Goal: Information Seeking & Learning: Understand process/instructions

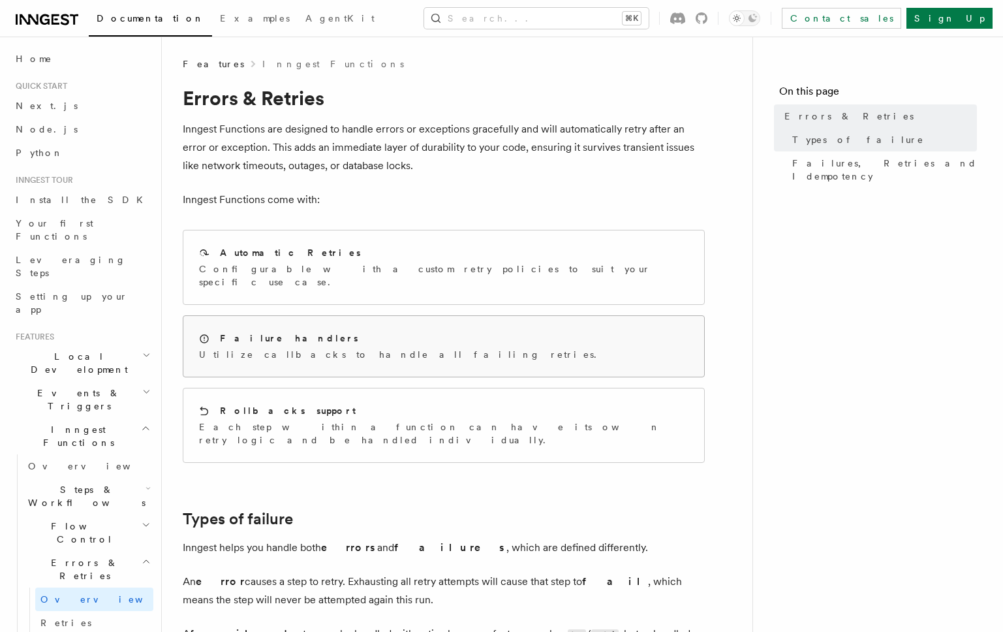
click at [252, 331] on h2 "Failure handlers" at bounding box center [289, 337] width 138 height 13
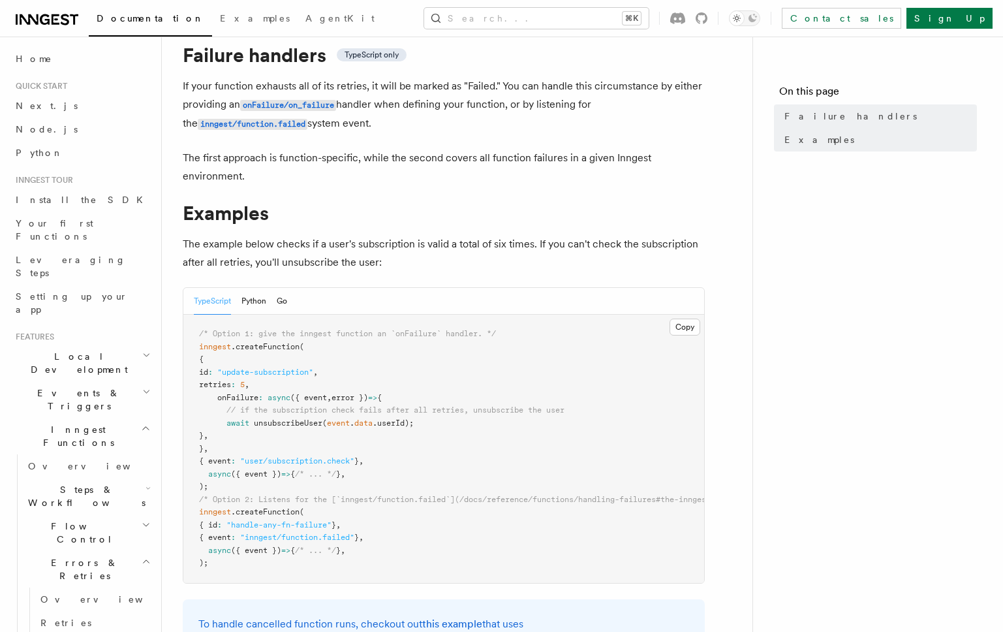
scroll to position [70, 0]
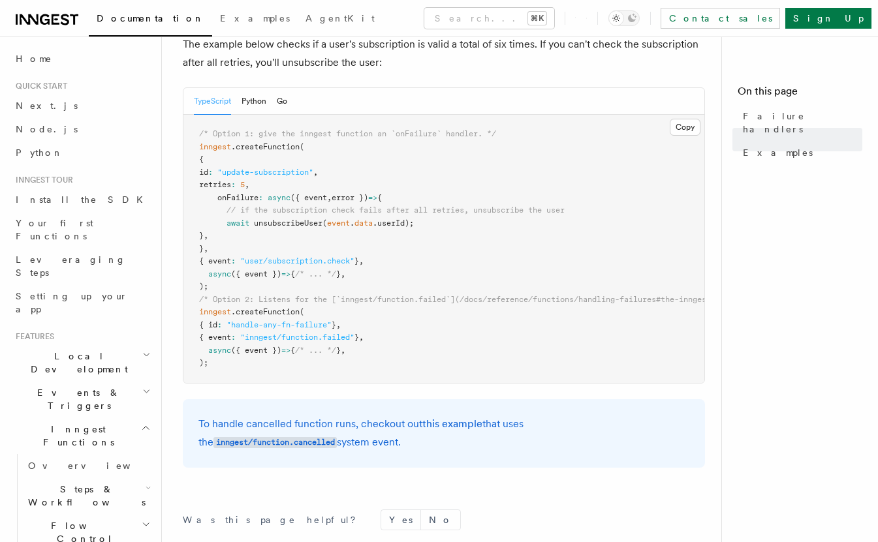
scroll to position [245, 0]
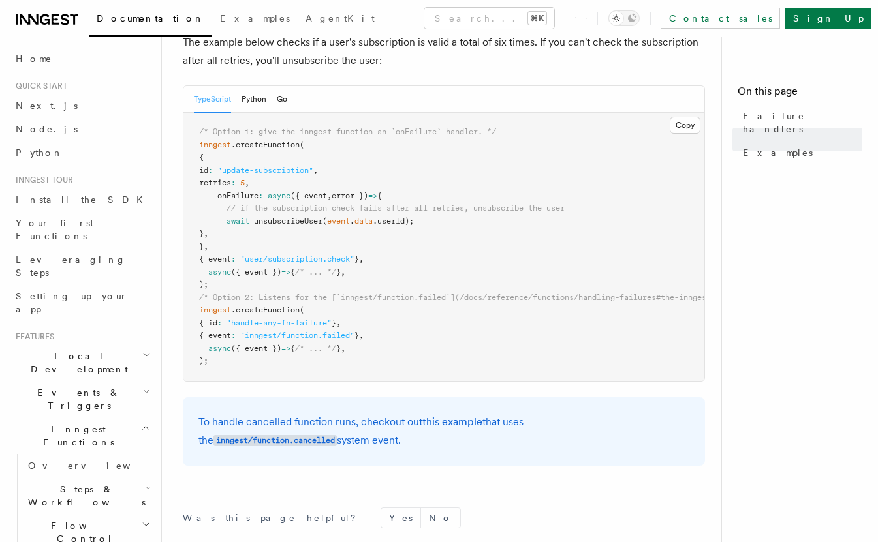
click at [359, 422] on p "To handle cancelled function runs, checkout out this example that uses the inng…" at bounding box center [443, 431] width 491 height 37
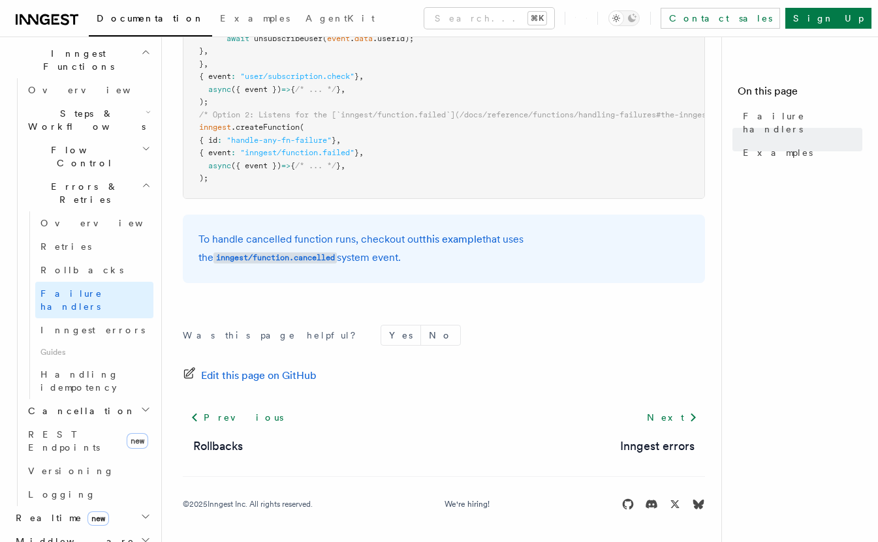
scroll to position [344, 0]
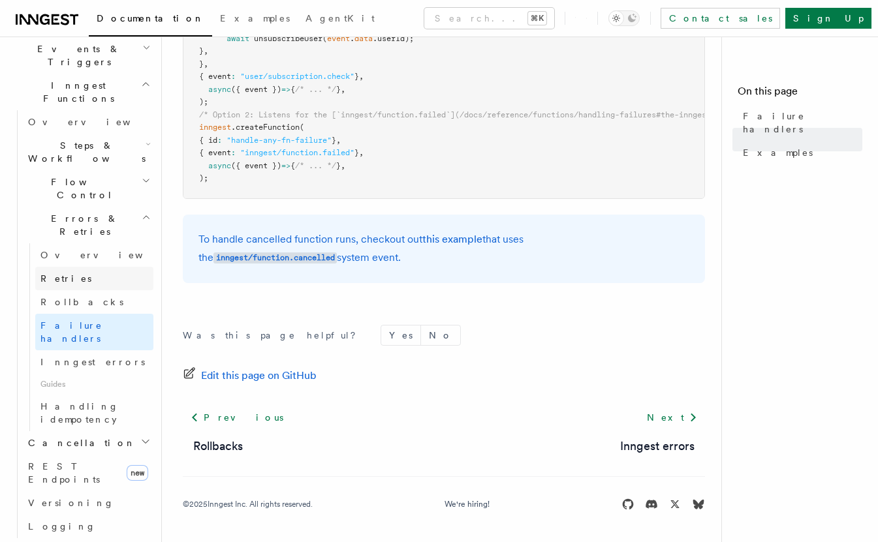
click at [69, 267] on link "Retries" at bounding box center [94, 278] width 118 height 23
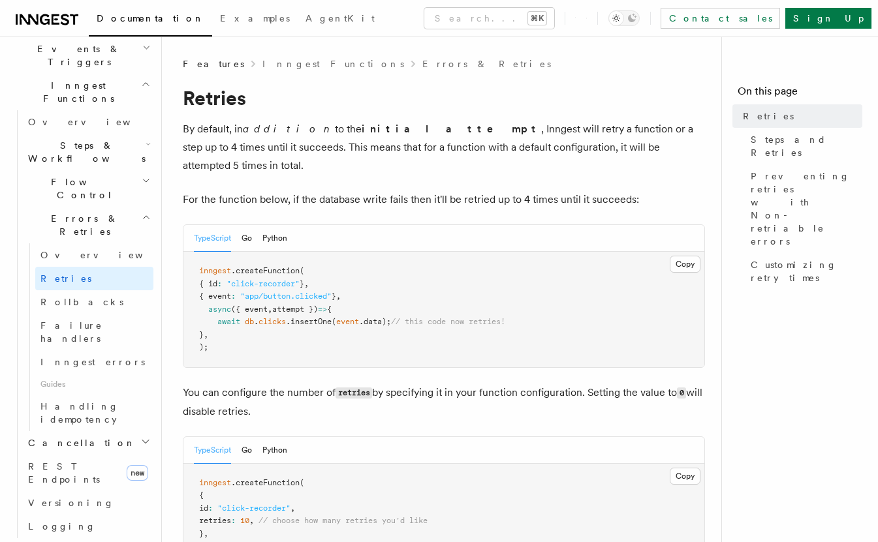
click at [241, 191] on p "For the function below, if the database write fails then it'll be retried up to…" at bounding box center [444, 200] width 522 height 18
click at [60, 319] on span "Failure handlers" at bounding box center [96, 332] width 113 height 26
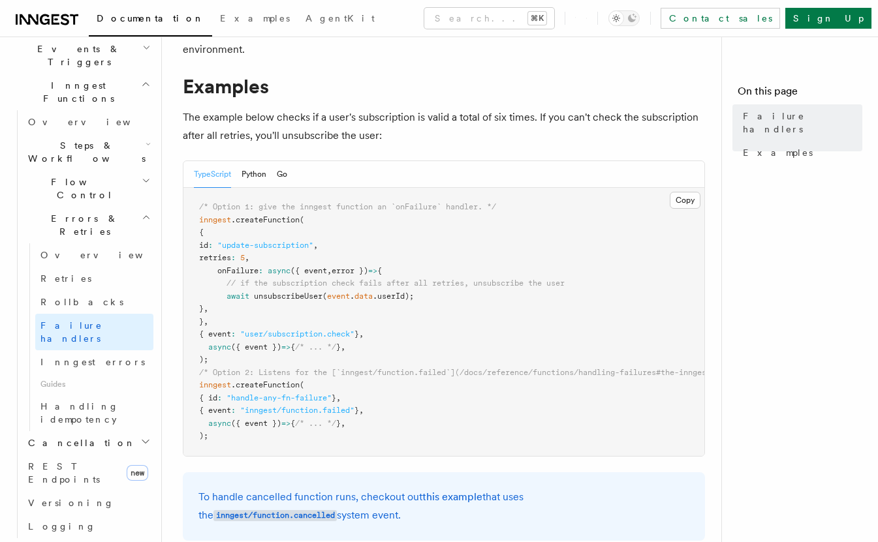
scroll to position [170, 0]
click at [228, 263] on pre "/* Option 1: give the inngest function an `onFailure` handler. */ inngest .crea…" at bounding box center [443, 321] width 521 height 268
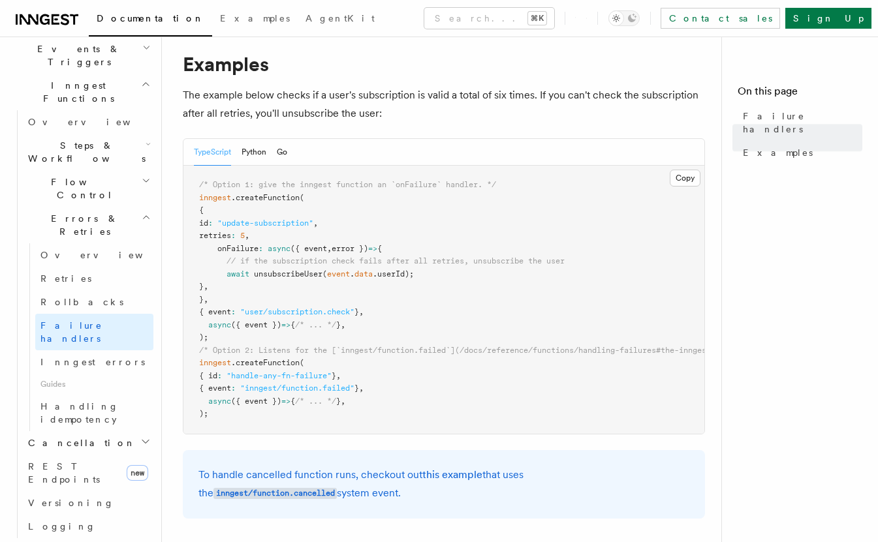
scroll to position [193, 0]
click at [74, 267] on link "Retries" at bounding box center [94, 278] width 118 height 23
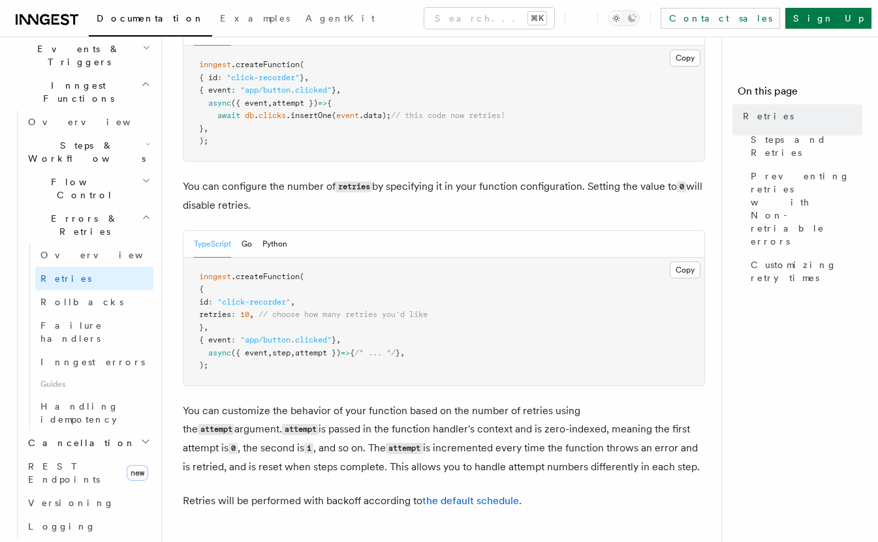
scroll to position [335, 0]
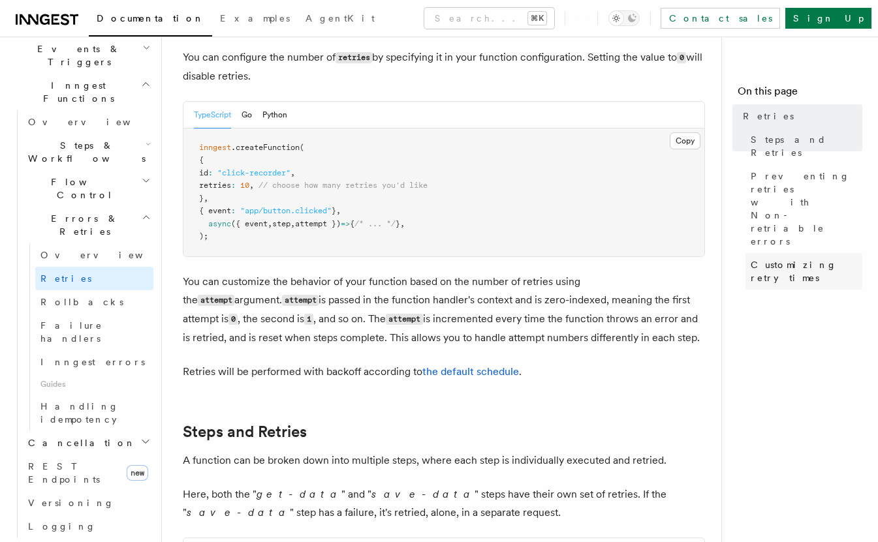
click at [801, 258] on span "Customizing retry times" at bounding box center [806, 271] width 112 height 26
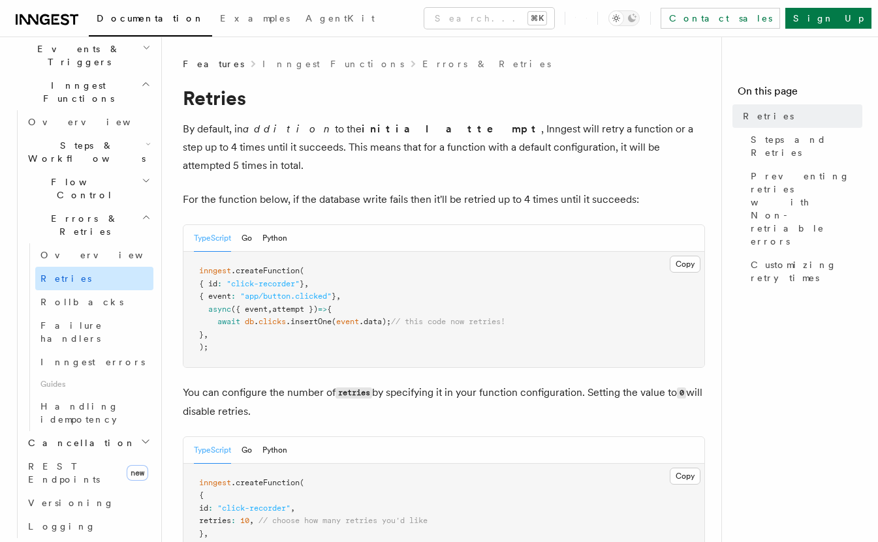
click at [117, 267] on link "Retries" at bounding box center [94, 278] width 118 height 23
click at [94, 320] on span "Failure handlers" at bounding box center [71, 331] width 62 height 23
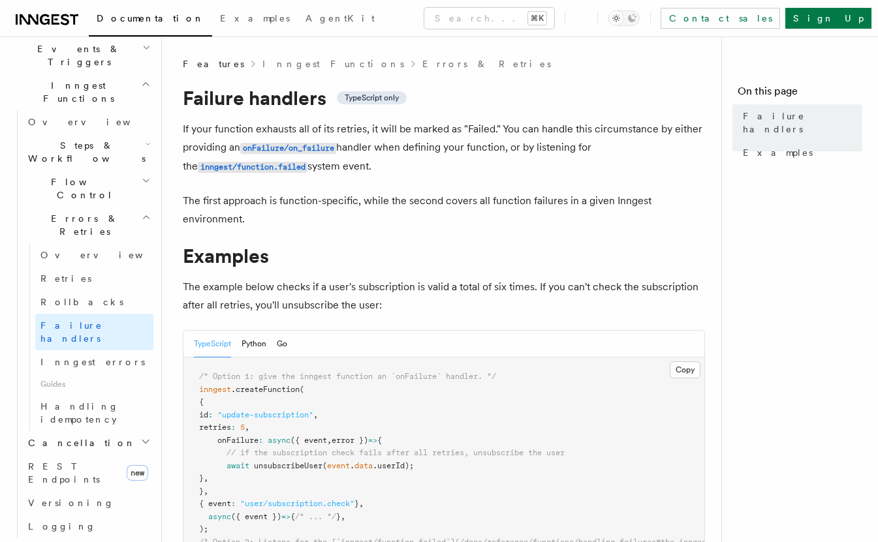
click at [271, 453] on span "// if the subscription check fails after all retries, unsubscribe the user" at bounding box center [395, 452] width 338 height 9
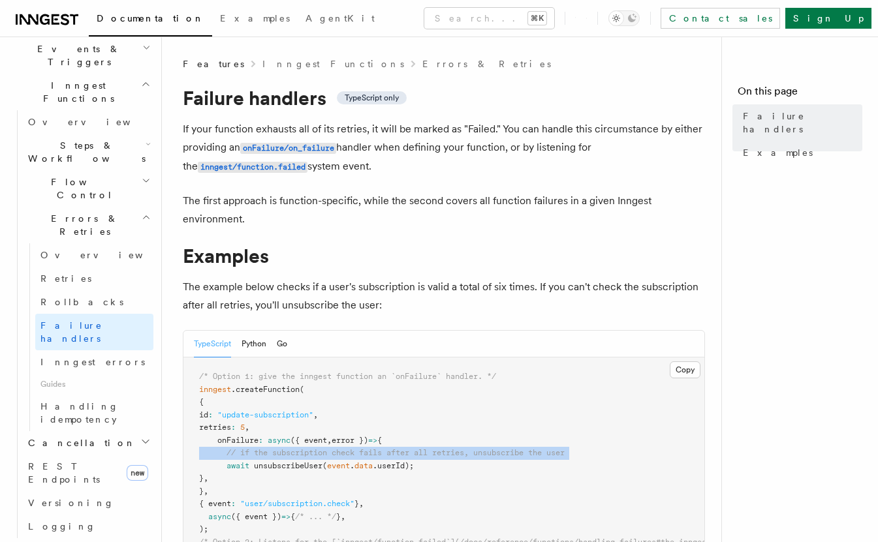
click at [271, 453] on span "// if the subscription check fails after all retries, unsubscribe the user" at bounding box center [395, 452] width 338 height 9
copy code "// if the subscription check fails after all retries, unsubscribe the user"
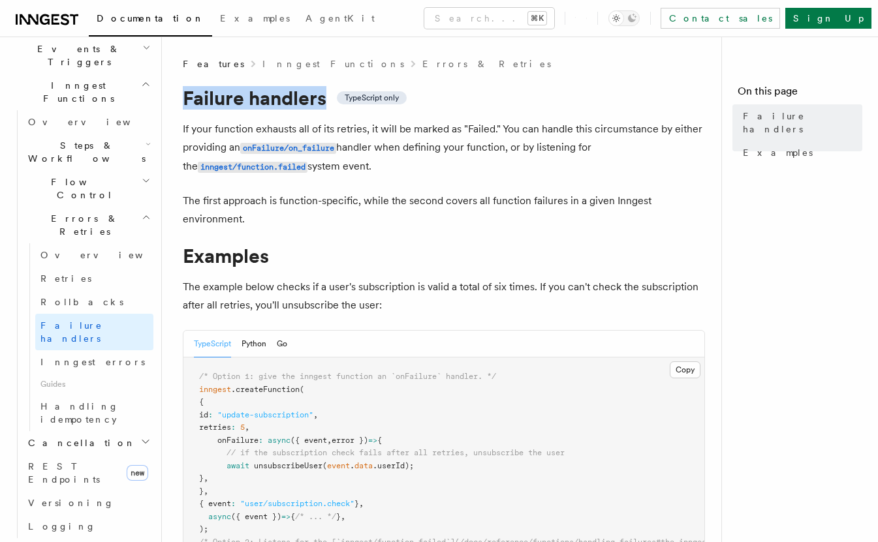
drag, startPoint x: 183, startPoint y: 94, endPoint x: 329, endPoint y: 91, distance: 145.5
click at [329, 91] on h1 "Failure handlers TypeScript only" at bounding box center [444, 97] width 522 height 23
copy h1 "Failure handlers"
click at [81, 267] on link "Retries" at bounding box center [94, 278] width 118 height 23
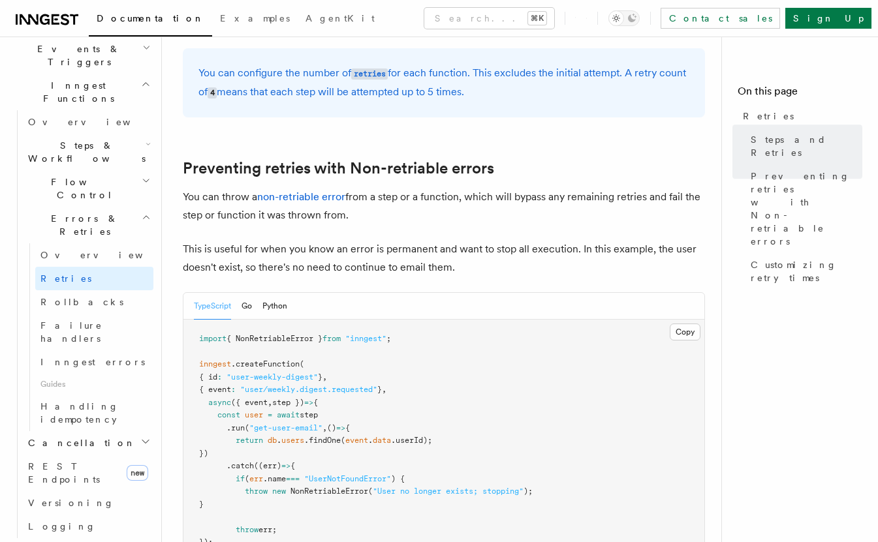
scroll to position [1737, 0]
